Goal: Task Accomplishment & Management: Manage account settings

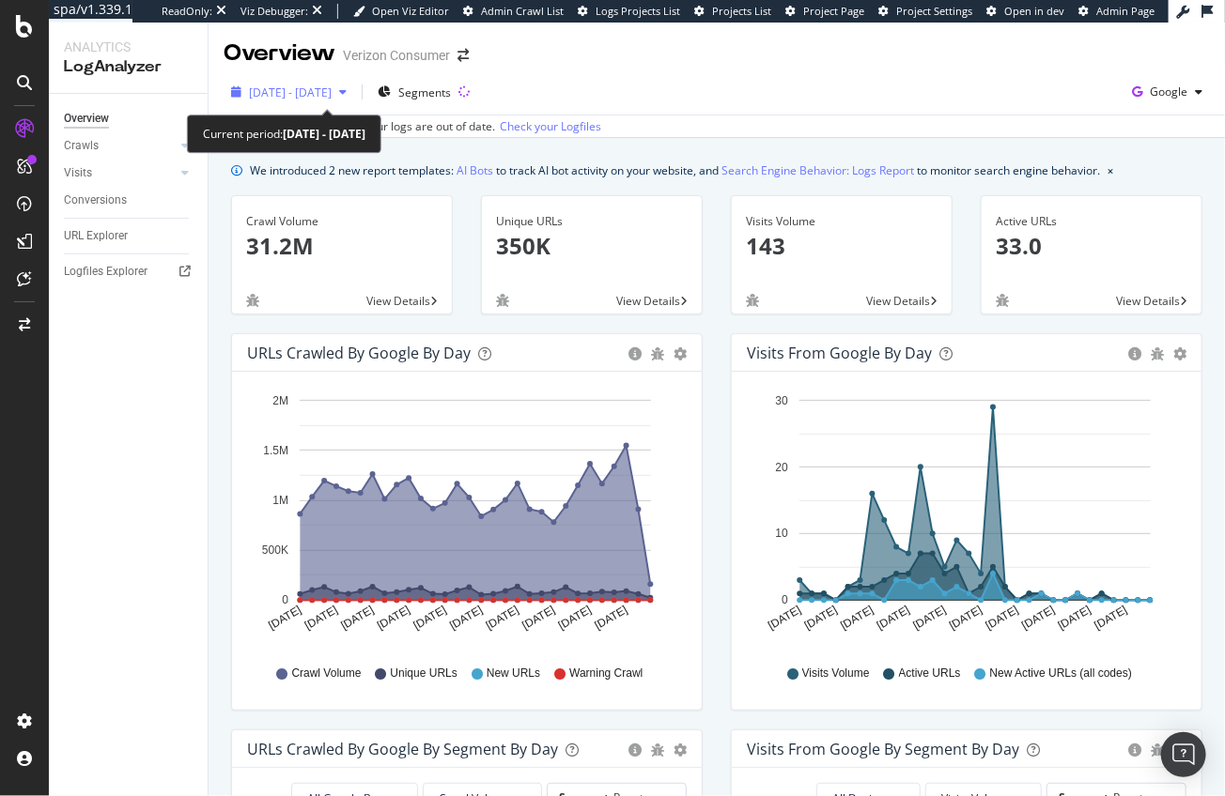
click at [285, 97] on span "[DATE] - [DATE]" at bounding box center [290, 93] width 83 height 16
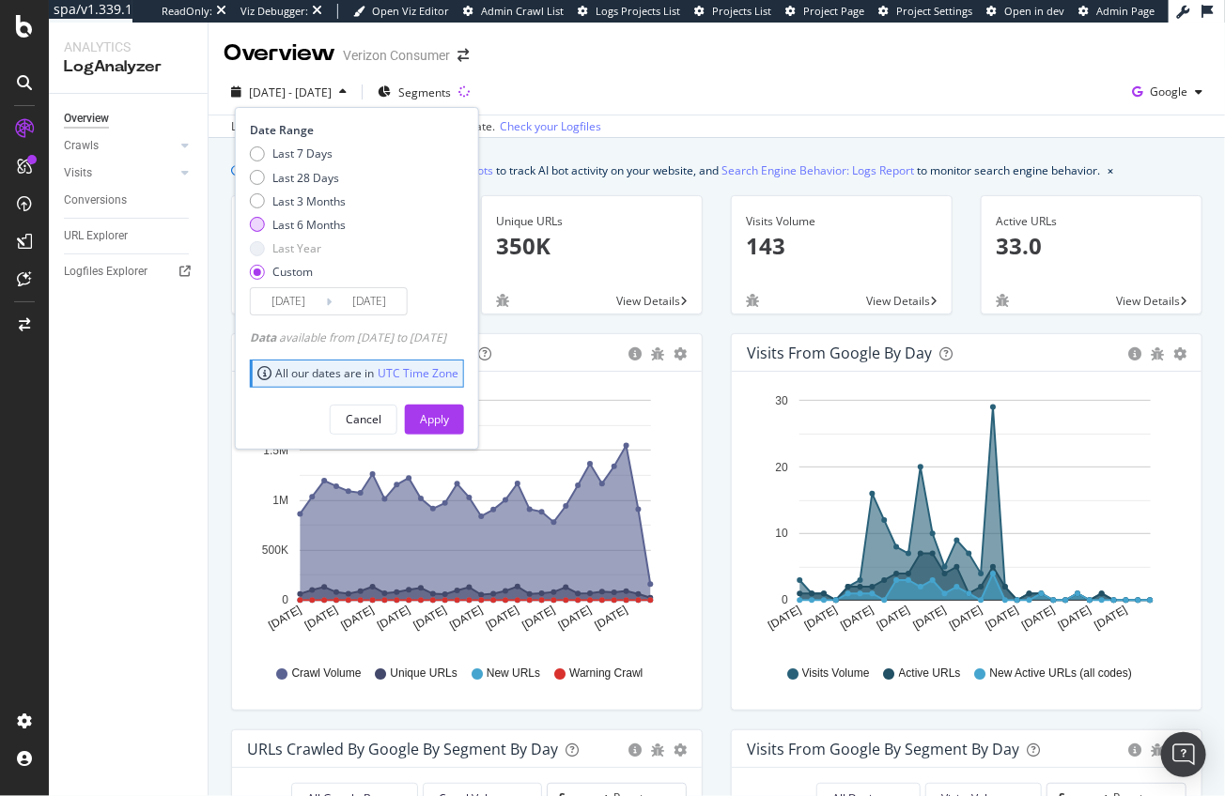
click at [304, 222] on div "Last 6 Months" at bounding box center [308, 225] width 73 height 16
type input "2024/07/14"
click at [449, 426] on div "Apply" at bounding box center [434, 419] width 29 height 16
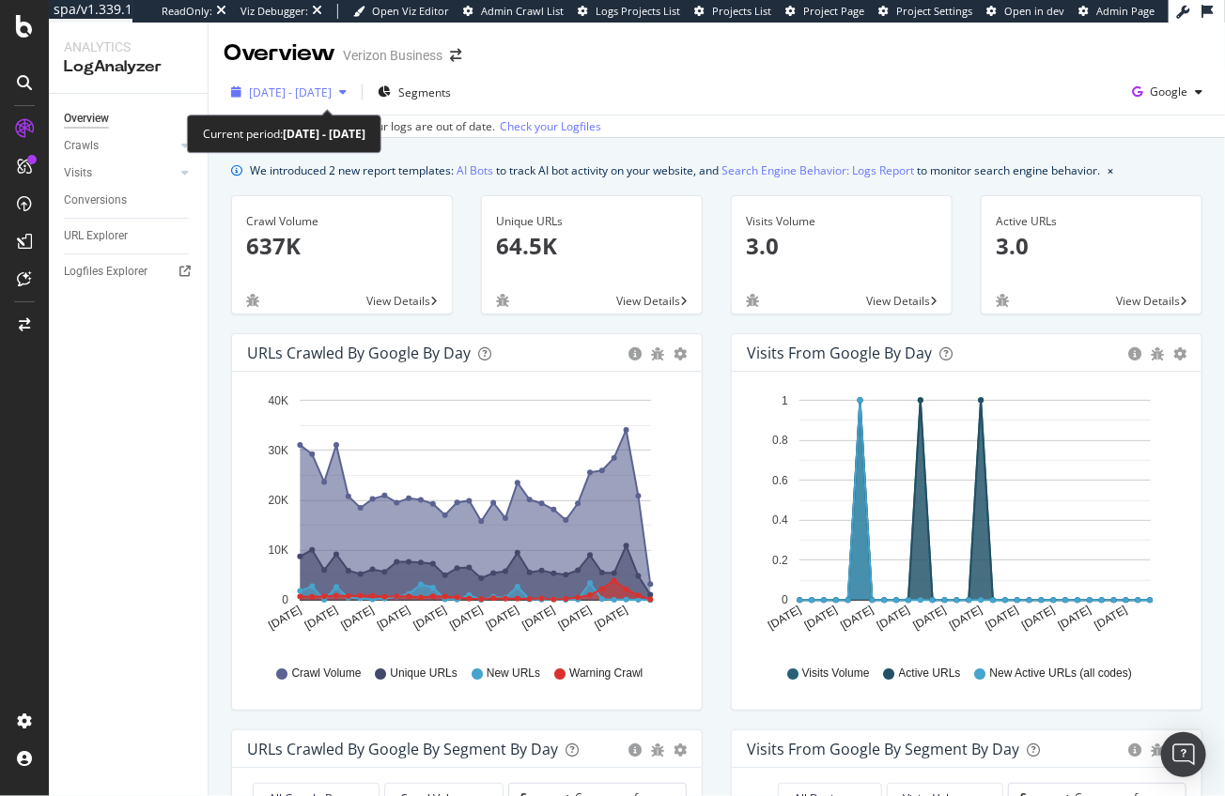
click at [332, 85] on span "2024 Dec. 15th - 2025 Jan. 13th" at bounding box center [290, 93] width 83 height 16
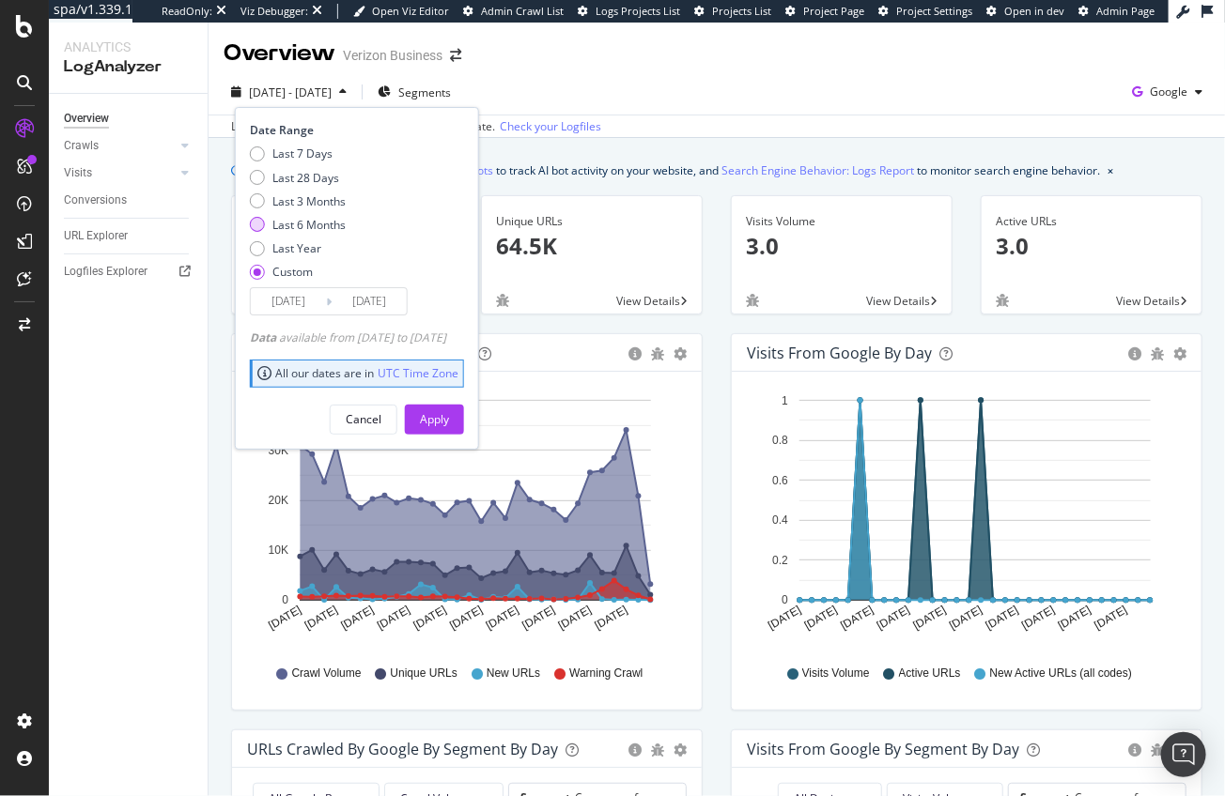
click at [329, 228] on div "Last 6 Months" at bounding box center [308, 225] width 73 height 16
type input "2024/07/14"
click at [464, 417] on button "Apply" at bounding box center [434, 420] width 59 height 30
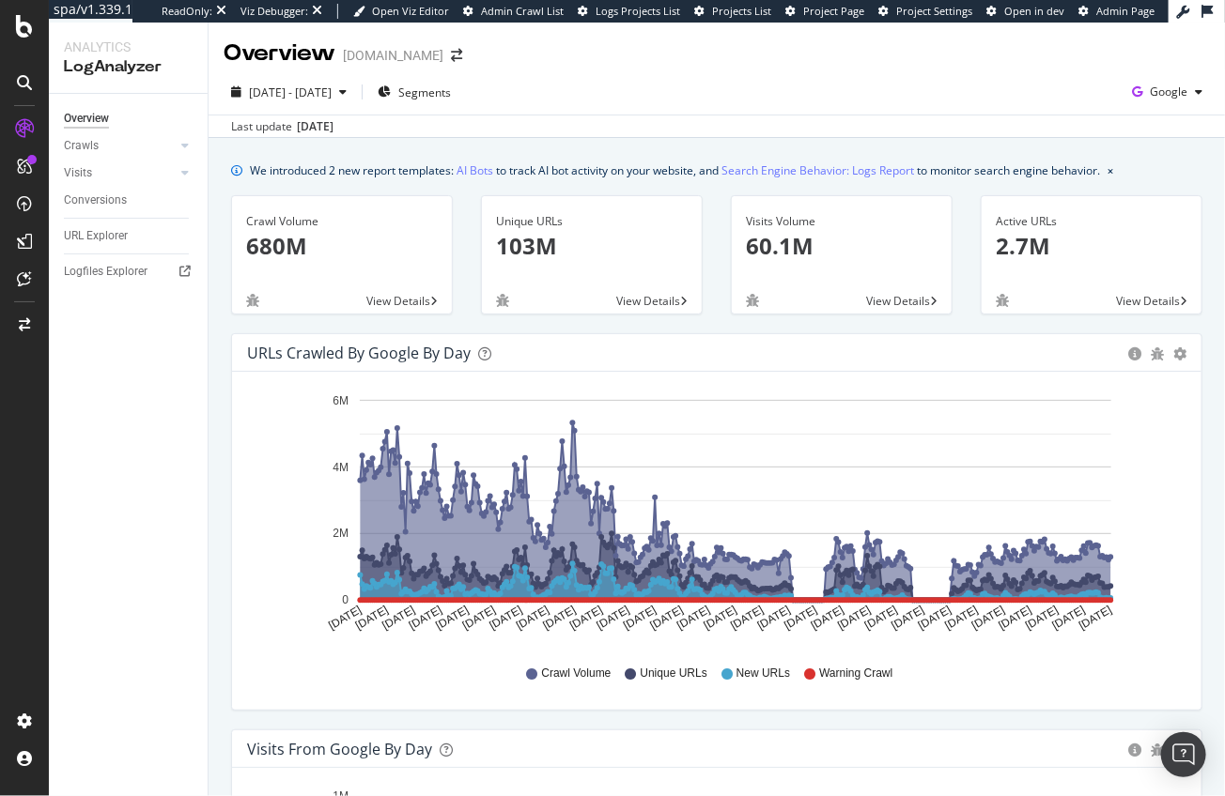
scroll to position [33, 0]
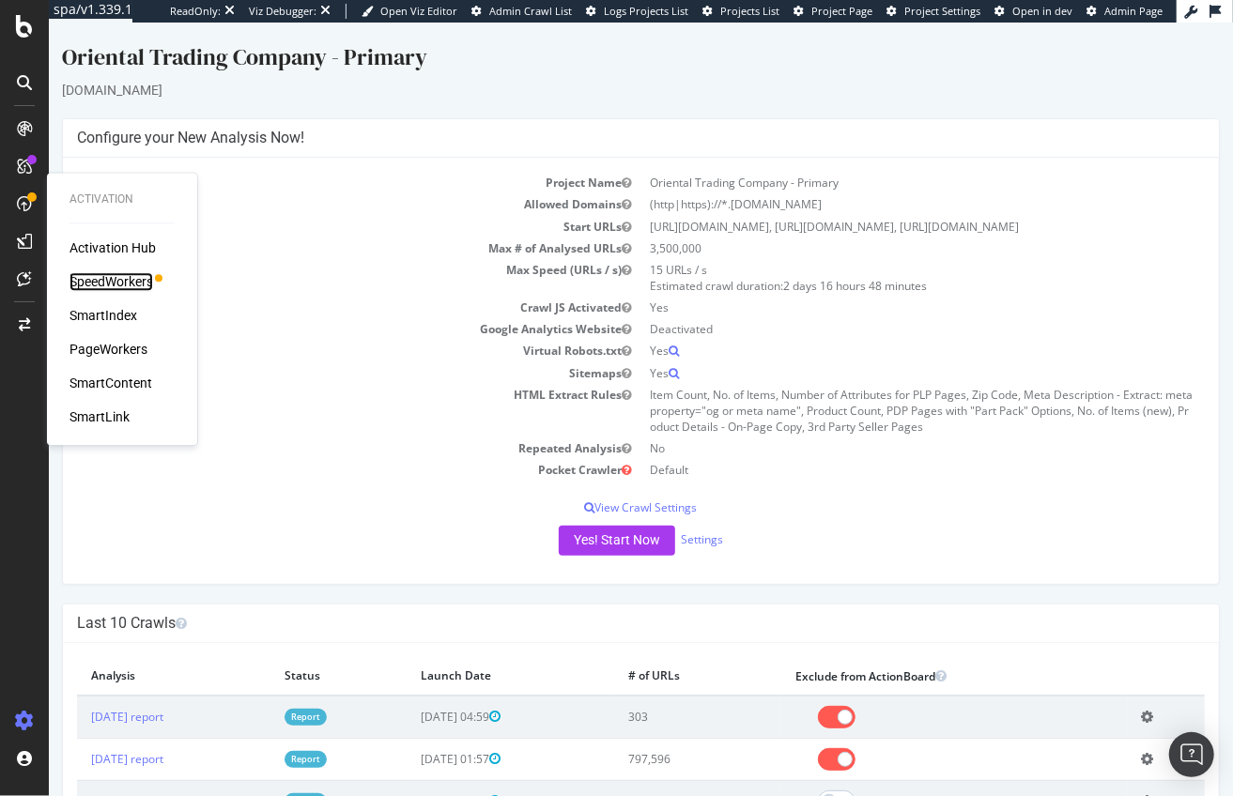
click at [100, 283] on div "SpeedWorkers" at bounding box center [111, 282] width 84 height 19
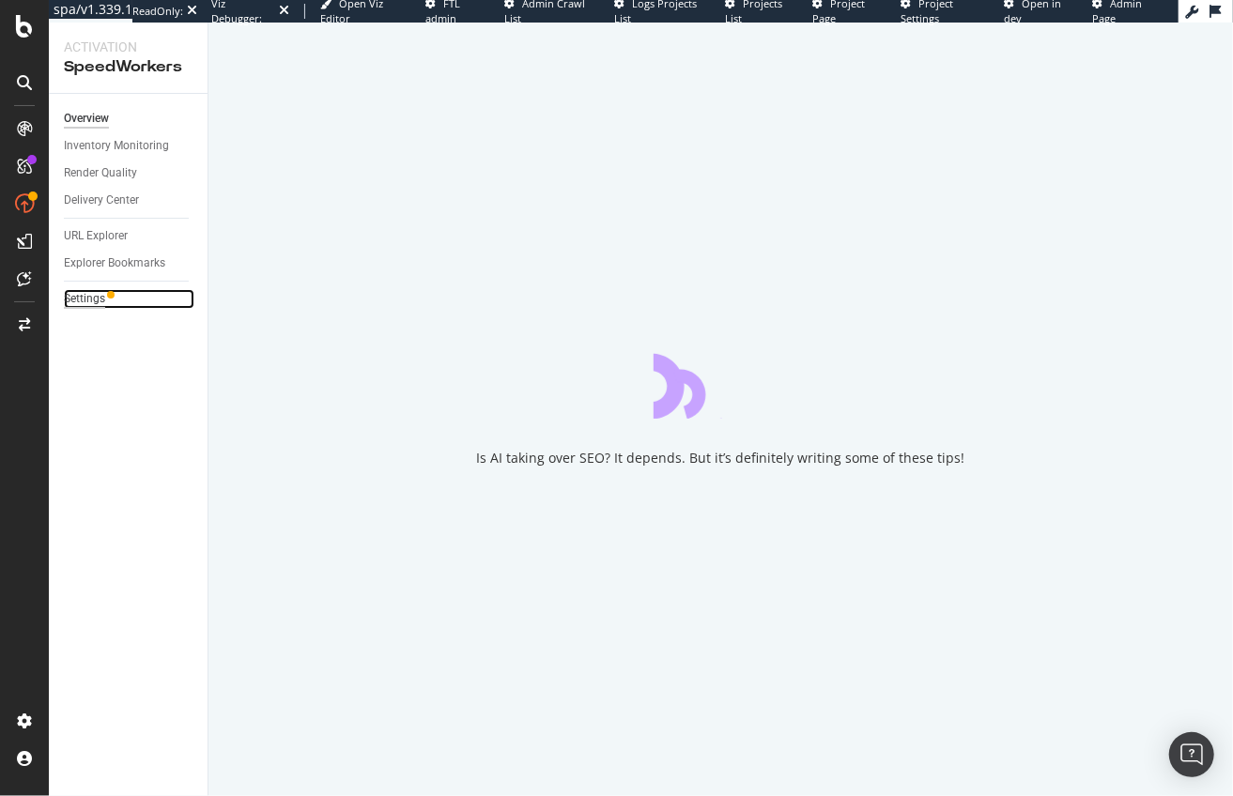
click at [96, 295] on div "Settings" at bounding box center [84, 299] width 41 height 20
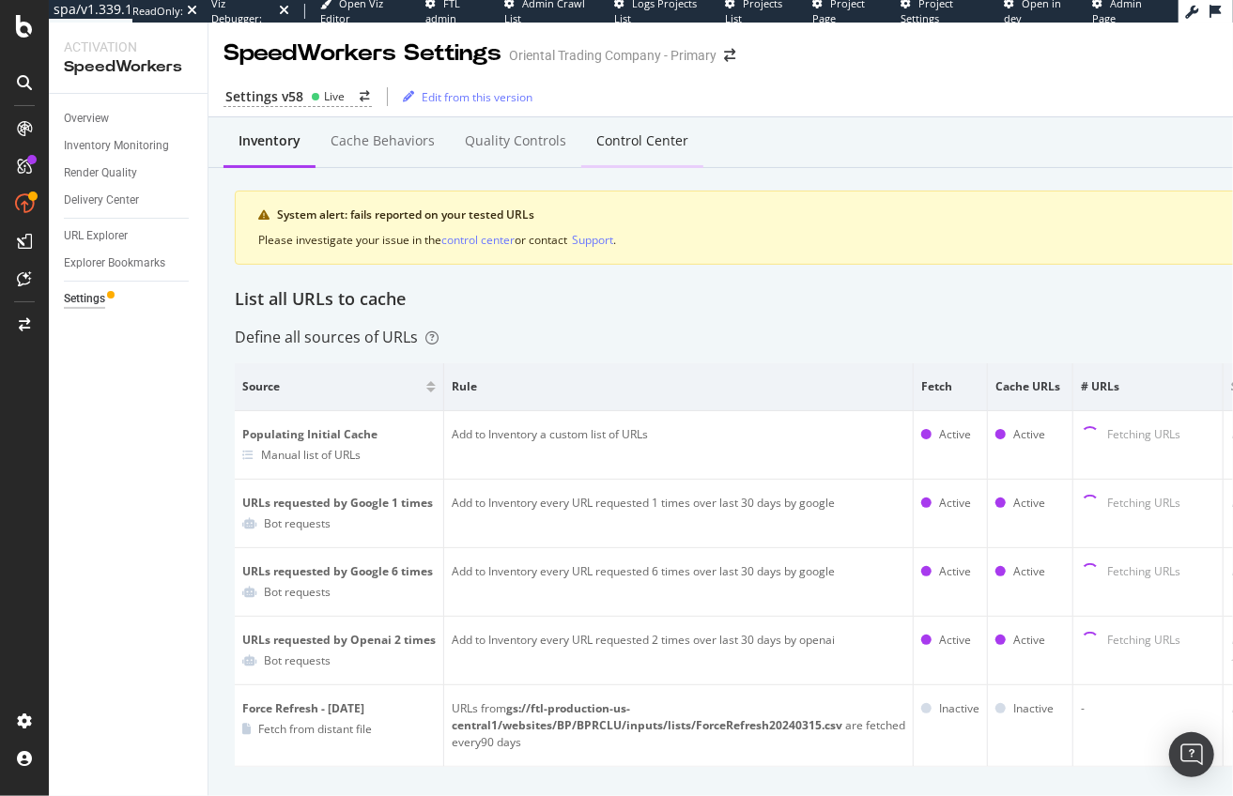
click at [634, 140] on div "Control Center" at bounding box center [642, 140] width 92 height 19
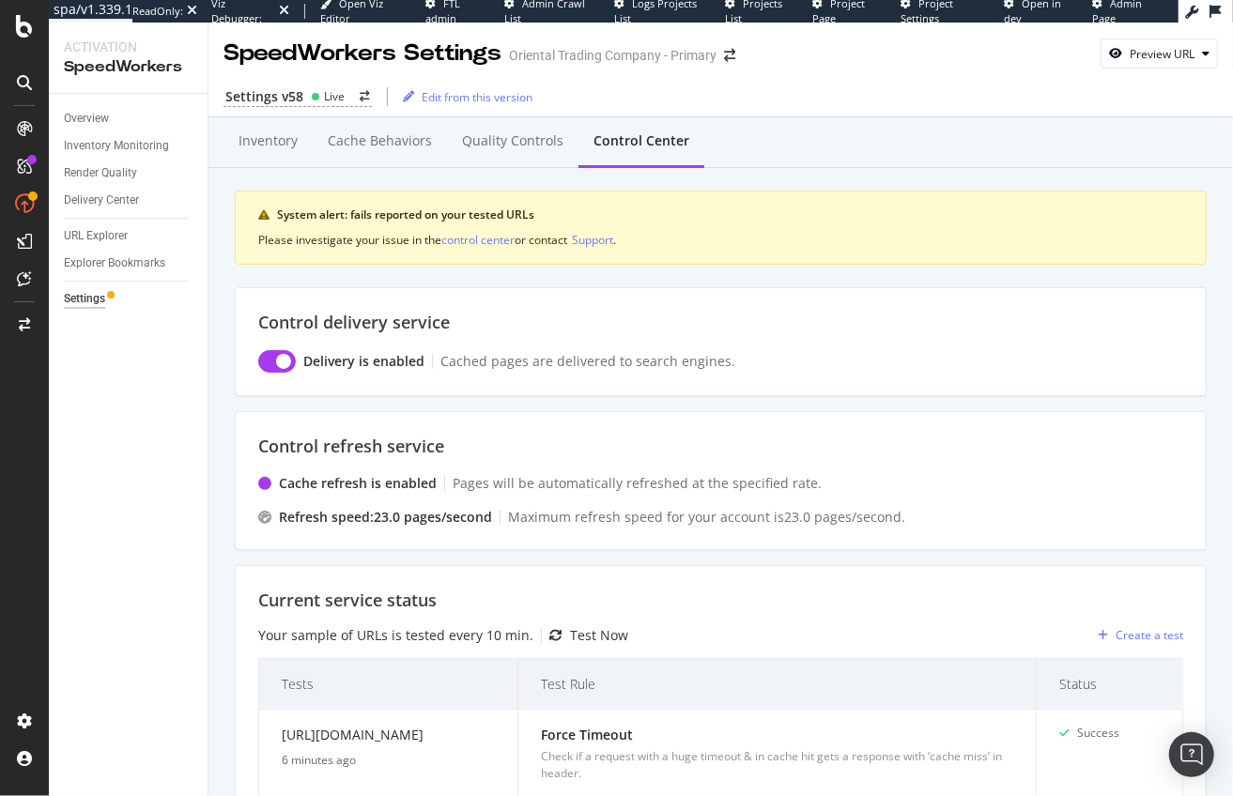
scroll to position [54, 0]
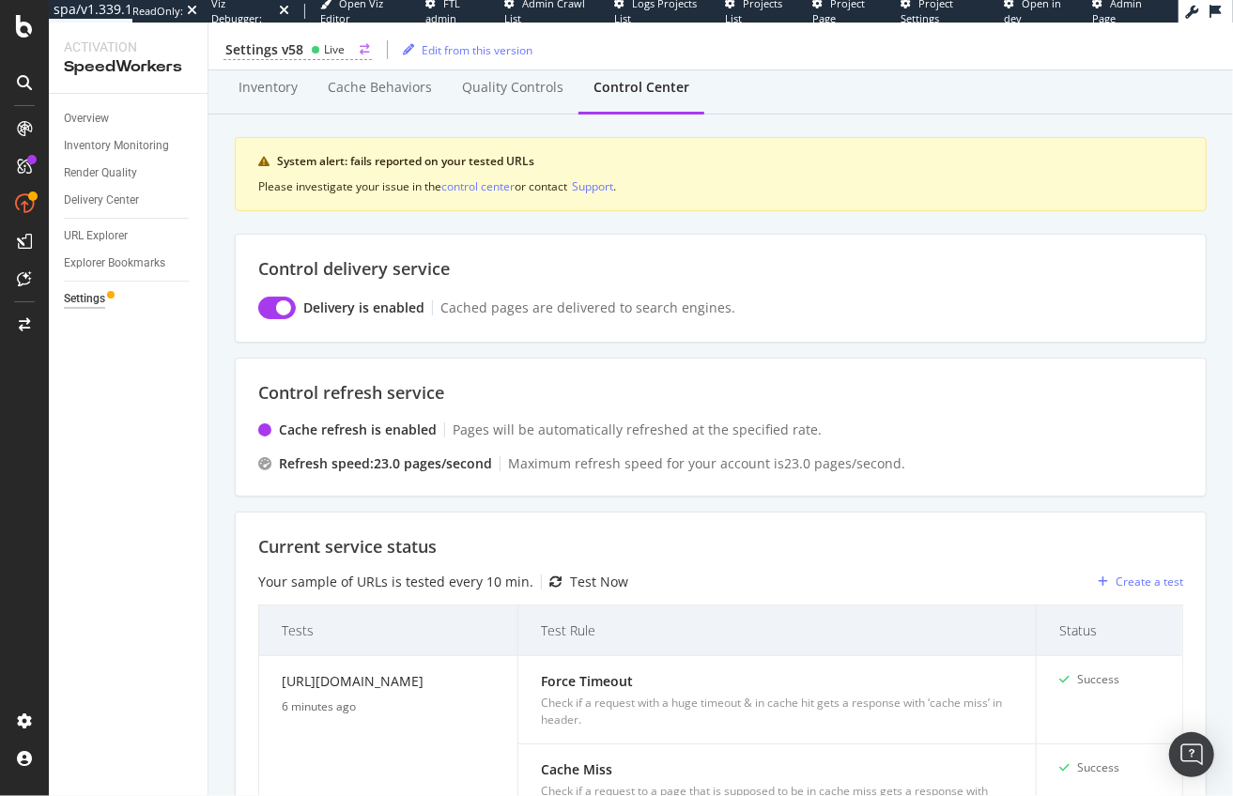
click at [328, 51] on div "Live" at bounding box center [334, 49] width 21 height 16
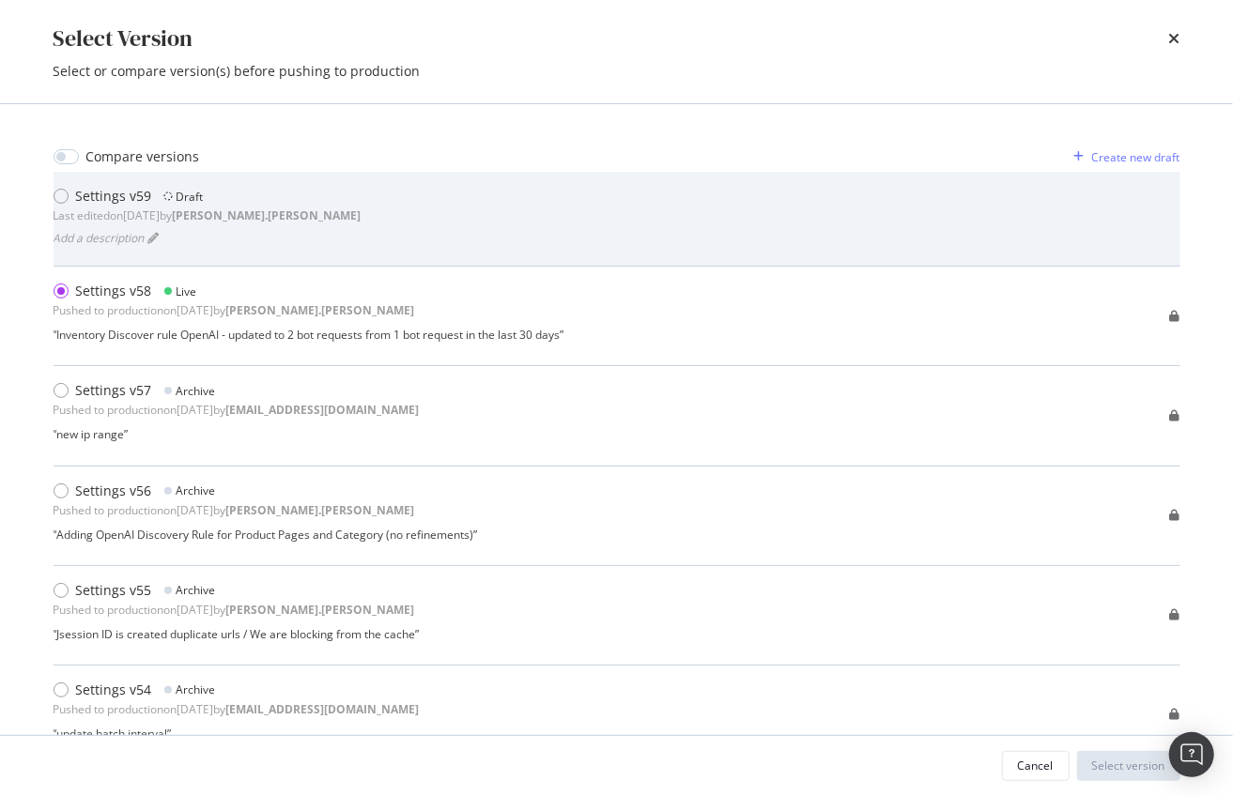
click at [274, 230] on div "Add a description" at bounding box center [208, 237] width 308 height 26
click at [281, 198] on div "Settings v59 Draft" at bounding box center [208, 196] width 308 height 19
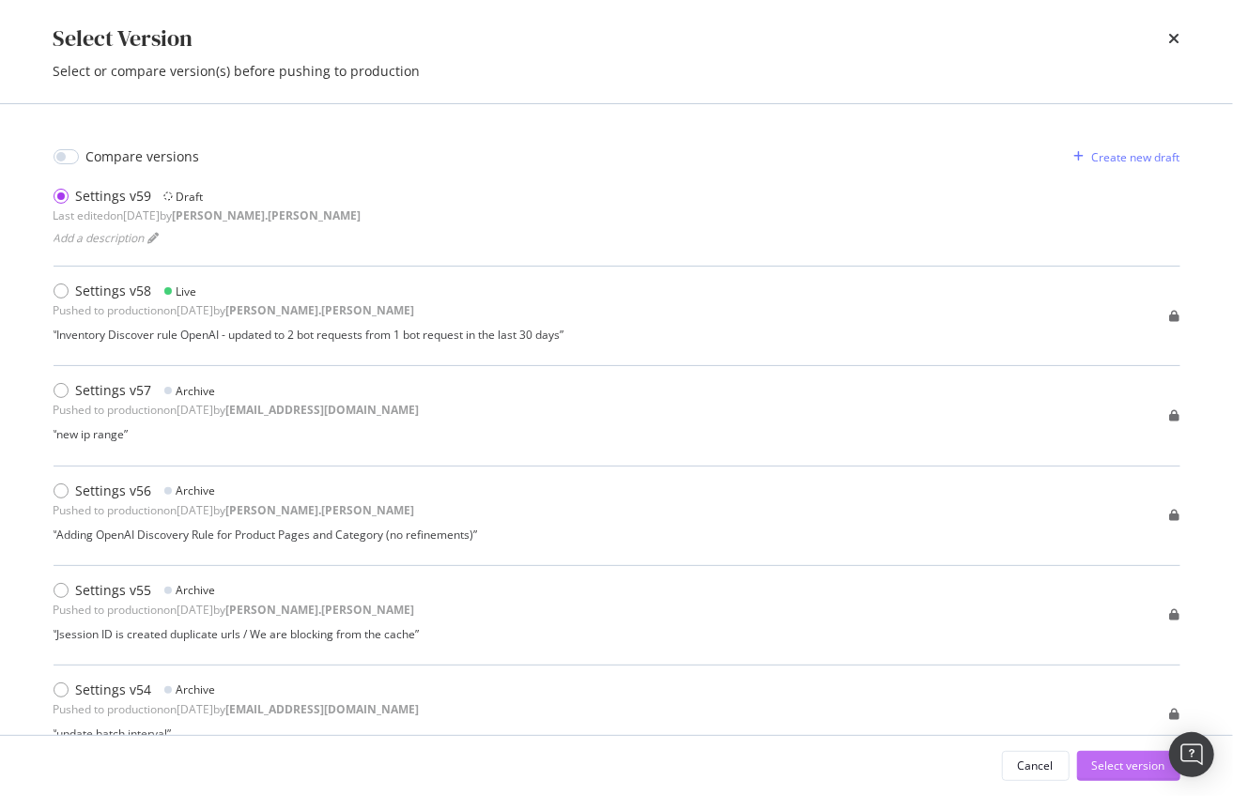
click at [1134, 769] on div "Select version" at bounding box center [1128, 766] width 73 height 16
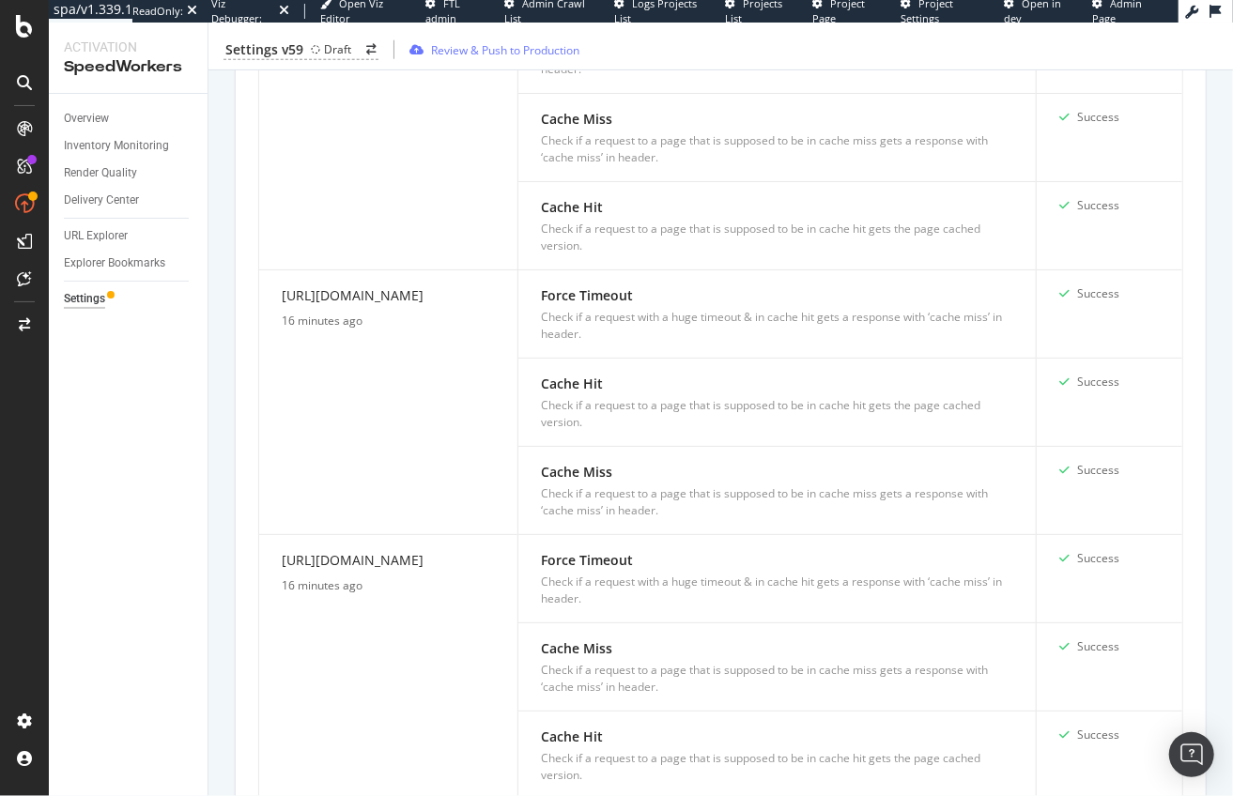
scroll to position [1423, 0]
